Goal: Task Accomplishment & Management: Manage account settings

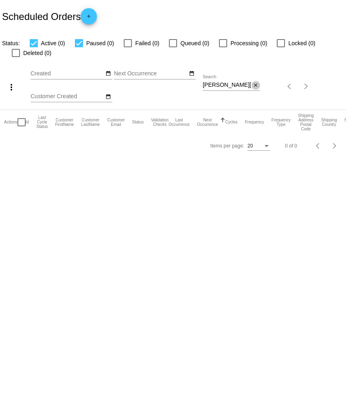
click at [256, 87] on mat-icon "close" at bounding box center [256, 85] width 6 height 7
click at [255, 87] on mat-icon "search" at bounding box center [256, 86] width 10 height 13
click at [244, 87] on app-dashboard-scheduled-orders "Scheduled Orders add Status: Active (0) Paused (0) Failed (0) Queued (0) Proces…" at bounding box center [173, 78] width 346 height 157
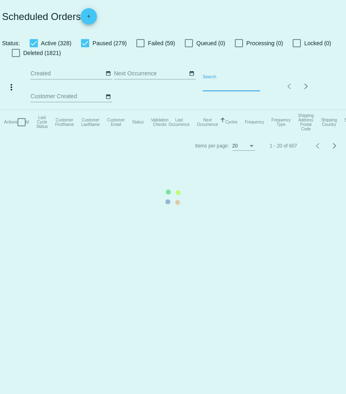
paste input "[EMAIL_ADDRESS][DOMAIN_NAME]"
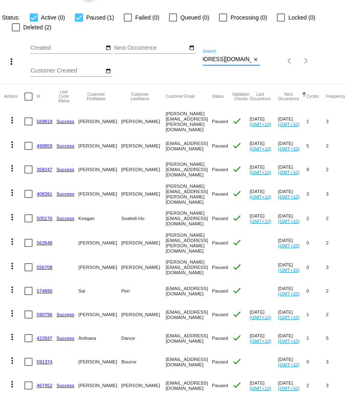
scroll to position [9, 0]
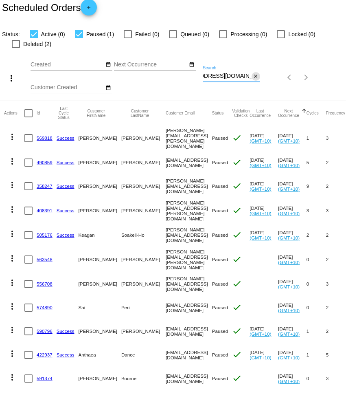
type input "[EMAIL_ADDRESS][DOMAIN_NAME]"
click at [256, 75] on mat-icon "close" at bounding box center [256, 76] width 6 height 7
click at [256, 76] on mat-icon "search" at bounding box center [256, 77] width 10 height 13
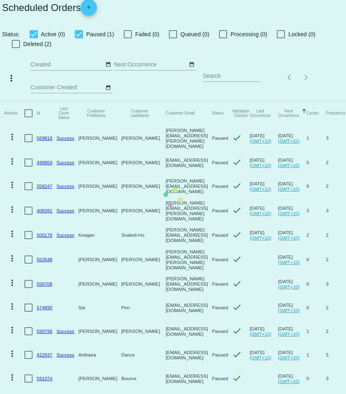
click at [248, 101] on mat-table "Actions Id Last Cycle Status Customer FirstName Customer LastName Customer Emai…" at bounding box center [177, 352] width 355 height 502
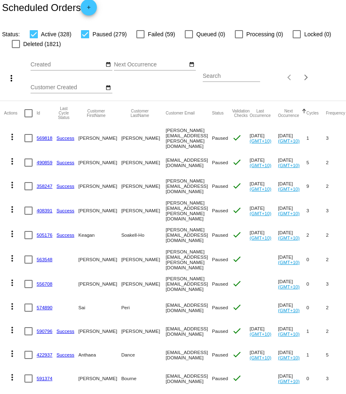
click at [243, 78] on input "Search" at bounding box center [231, 76] width 57 height 7
paste input "[EMAIL_ADDRESS][DOMAIN_NAME]"
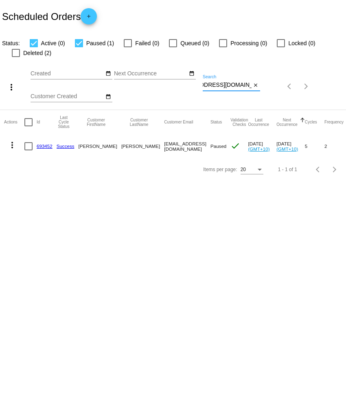
type input "[EMAIL_ADDRESS][DOMAIN_NAME]"
click at [14, 147] on mat-icon "more_vert" at bounding box center [12, 145] width 10 height 10
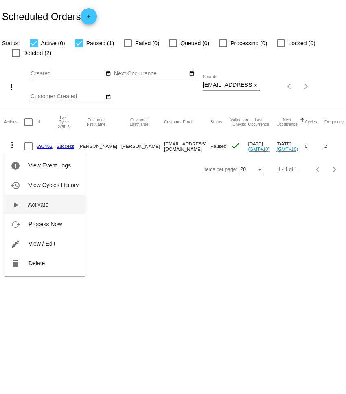
click at [52, 205] on button "play_arrow Activate" at bounding box center [44, 205] width 81 height 20
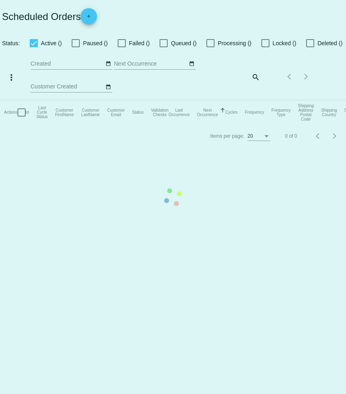
checkbox input "true"
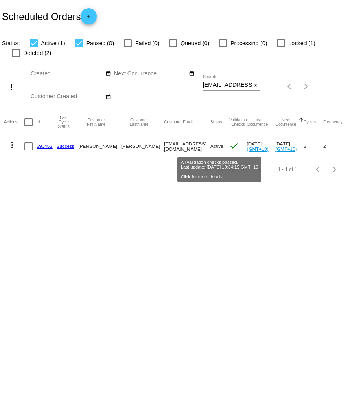
click at [229, 146] on mat-icon "check" at bounding box center [234, 146] width 10 height 10
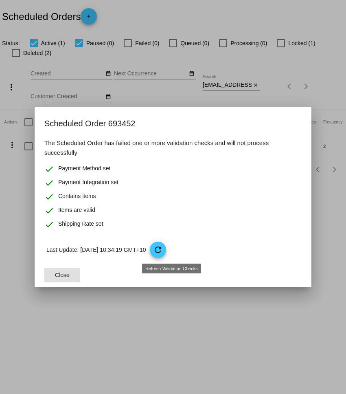
click at [163, 247] on mat-icon "refresh" at bounding box center [158, 250] width 10 height 10
click at [141, 302] on div at bounding box center [173, 197] width 346 height 394
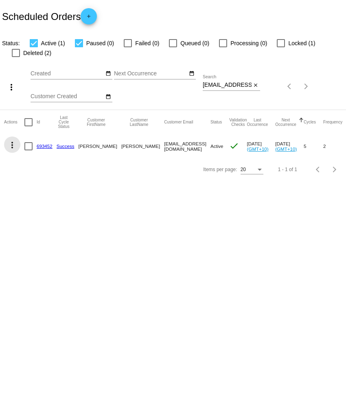
click at [14, 146] on mat-icon "more_vert" at bounding box center [12, 145] width 10 height 10
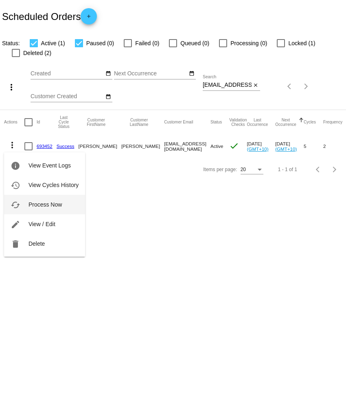
click at [55, 207] on span "Process Now" at bounding box center [45, 204] width 33 height 7
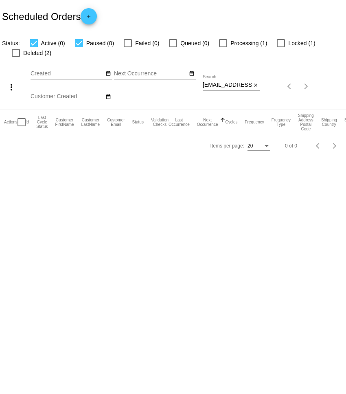
click at [78, 44] on div at bounding box center [79, 43] width 8 height 8
click at [79, 47] on input "Paused (0)" at bounding box center [79, 47] width 0 height 0
checkbox input "false"
